Goal: Task Accomplishment & Management: Use online tool/utility

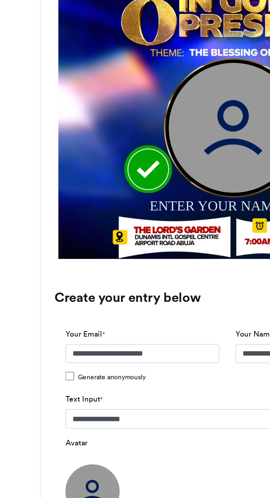
scroll to position [208, 0]
click at [69, 297] on img at bounding box center [67, 302] width 28 height 28
click at [70, 300] on img at bounding box center [67, 302] width 28 height 28
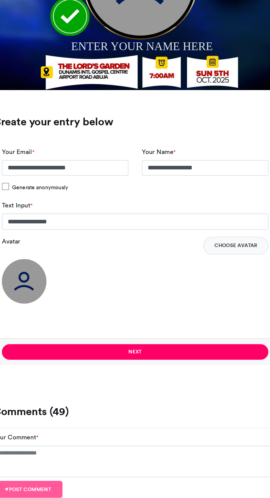
click at [66, 302] on img at bounding box center [67, 302] width 28 height 28
click at [65, 302] on img at bounding box center [67, 302] width 28 height 28
click at [189, 280] on button "Choose Avatar" at bounding box center [197, 279] width 40 height 11
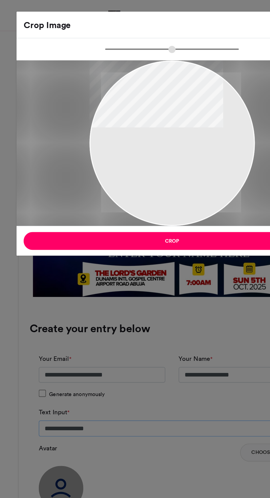
scroll to position [0, 29]
click at [99, 146] on button "Crop" at bounding box center [134, 149] width 183 height 11
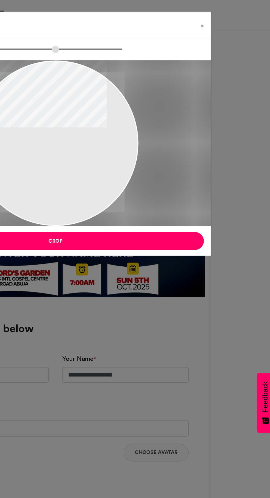
scroll to position [0, 101]
click at [158, 145] on button "Crop" at bounding box center [134, 149] width 183 height 11
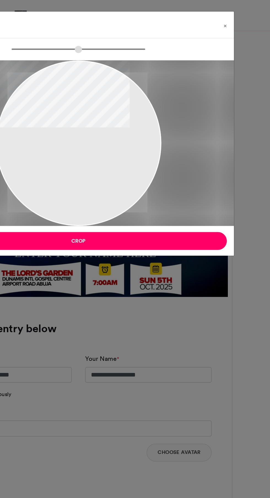
scroll to position [0, 86]
click at [226, 16] on span "×" at bounding box center [226, 15] width 2 height 3
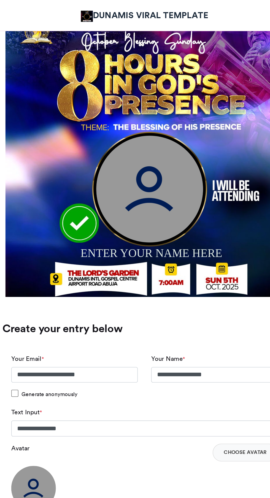
scroll to position [0, 45]
